Goal: Task Accomplishment & Management: Manage account settings

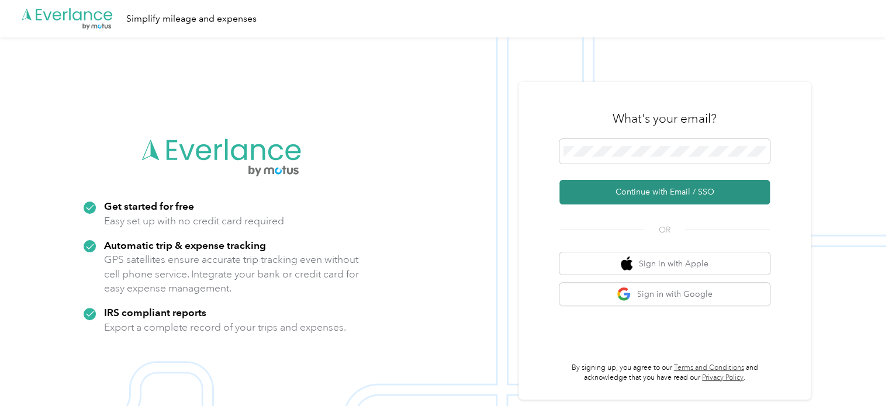
click at [647, 192] on button "Continue with Email / SSO" at bounding box center [664, 192] width 210 height 25
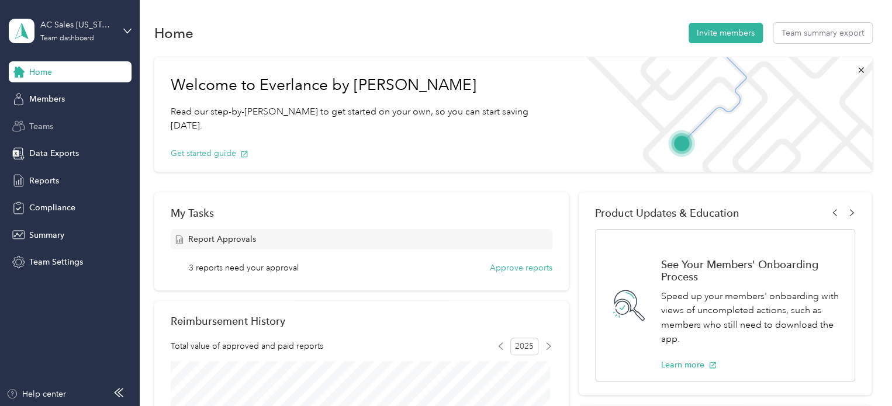
click at [42, 120] on span "Teams" at bounding box center [41, 126] width 24 height 12
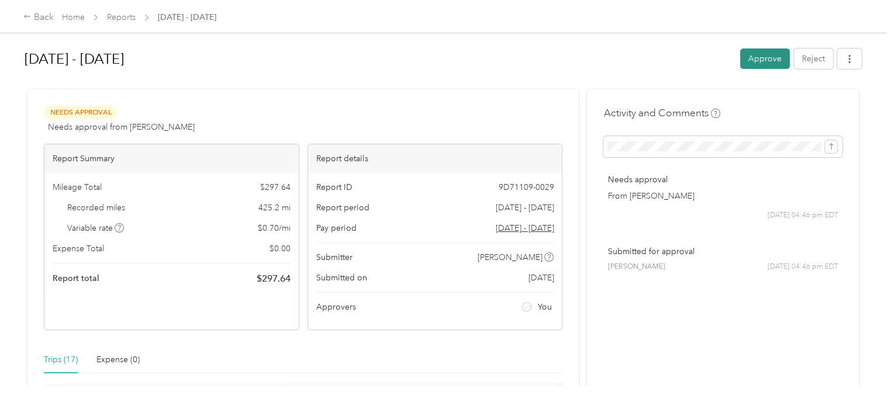
click at [755, 56] on button "Approve" at bounding box center [765, 59] width 50 height 20
click at [766, 60] on button "Approve" at bounding box center [765, 59] width 50 height 20
